Goal: Check status: Check status

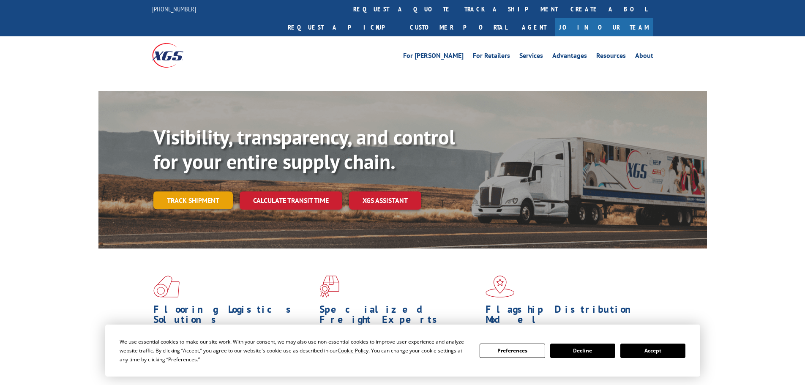
click at [204, 191] on link "Track shipment" at bounding box center [192, 200] width 79 height 18
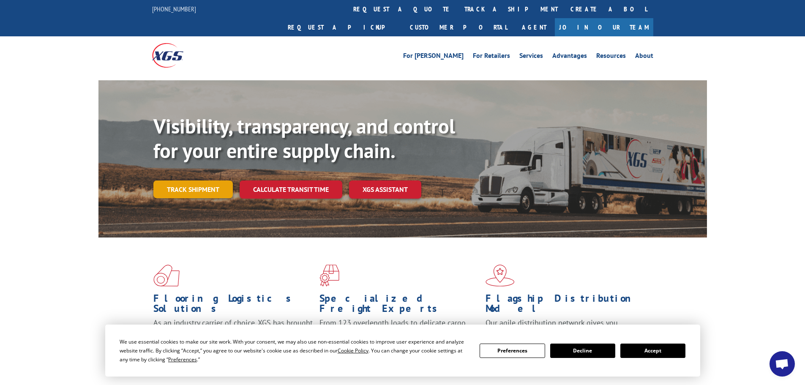
click at [196, 180] on link "Track shipment" at bounding box center [192, 189] width 79 height 18
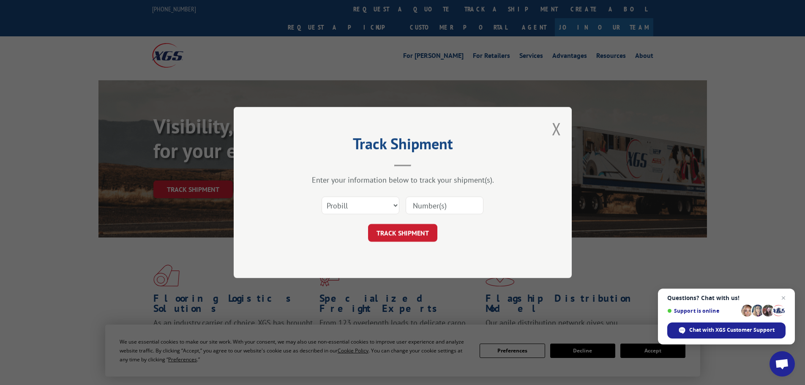
click at [423, 205] on input at bounding box center [445, 205] width 78 height 18
paste input "347025199"
type input "347025199"
click at [410, 232] on button "TRACK SHIPMENT" at bounding box center [402, 233] width 69 height 18
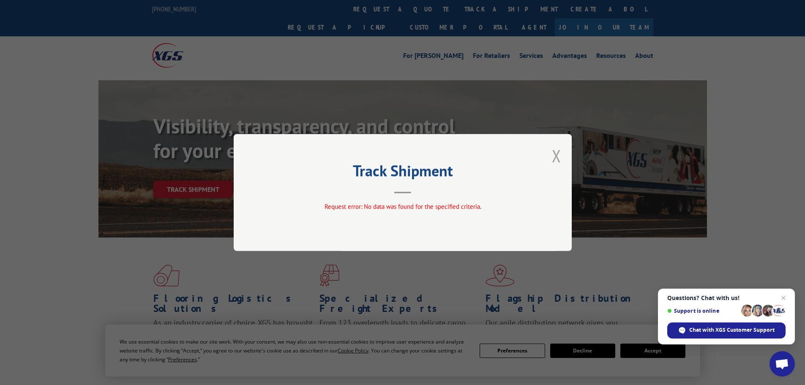
click at [557, 156] on button "Close modal" at bounding box center [556, 156] width 9 height 22
